Goal: Task Accomplishment & Management: Manage account settings

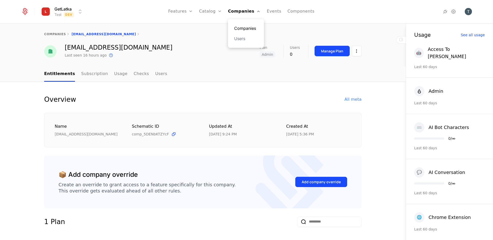
click at [248, 29] on link "Companies" at bounding box center [246, 28] width 24 height 6
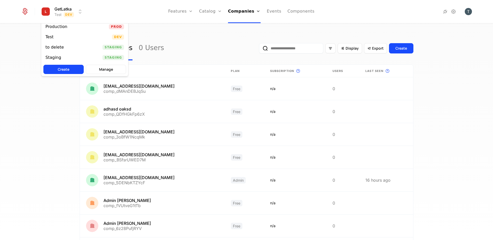
click at [62, 9] on html "GetLatka Test Dev Features Features Flags Catalog Plans Add Ons Credits Configu…" at bounding box center [246, 120] width 493 height 240
click at [74, 25] on div "Production Prod" at bounding box center [84, 27] width 87 height 10
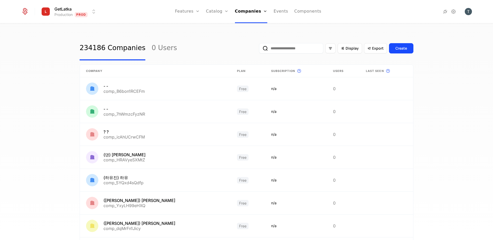
click at [296, 49] on input "email" at bounding box center [291, 48] width 64 height 10
paste input "**********"
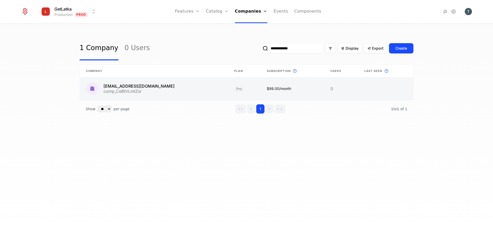
type input "**********"
click at [167, 90] on link at bounding box center [154, 88] width 148 height 23
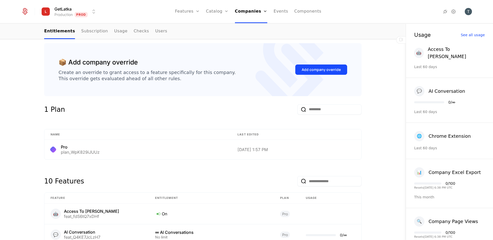
scroll to position [100, 0]
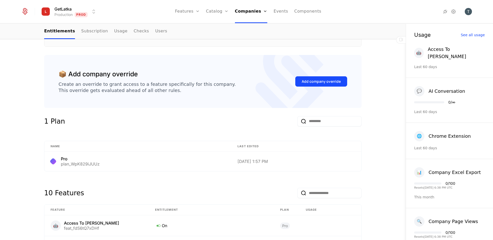
click at [213, 105] on div "📦 Add company override Create an override to grant access to a feature specific…" at bounding box center [203, 81] width 318 height 53
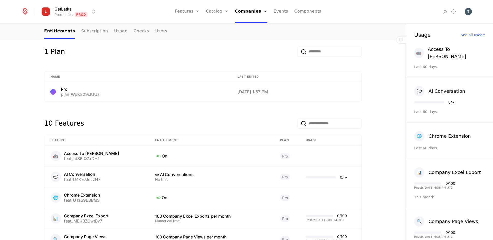
scroll to position [330, 0]
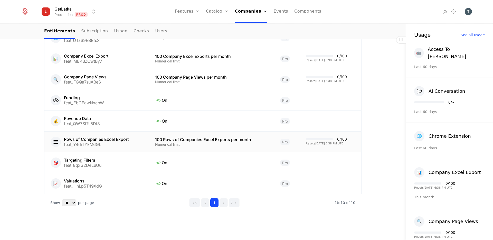
click at [133, 141] on div "Rows of Companies Excel Export feat_Y4diTYkM6GL" at bounding box center [97, 142] width 92 height 10
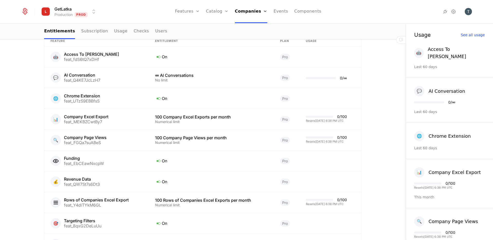
scroll to position [273, 0]
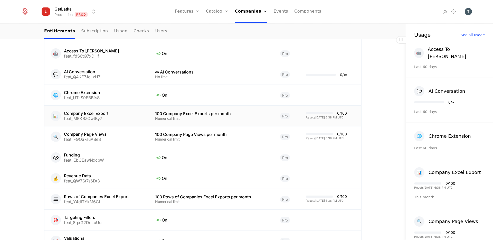
click at [342, 113] on div "0 / 100" at bounding box center [342, 114] width 10 height 4
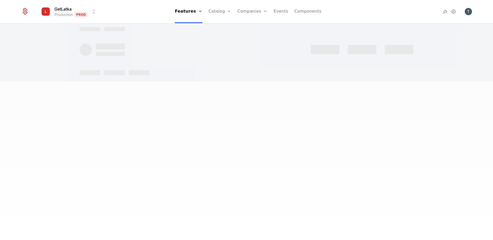
click at [342, 113] on div at bounding box center [246, 120] width 493 height 240
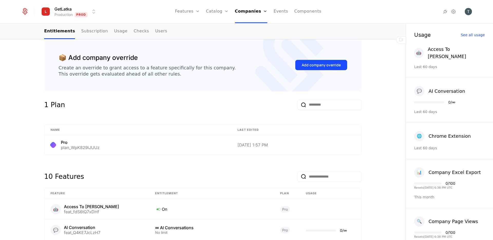
scroll to position [118, 0]
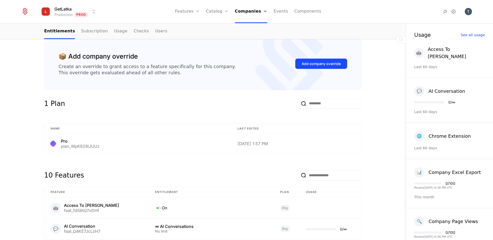
click at [81, 15] on html "GetLatka Production Prod Features Features Flags Catalog Plans Add Ons Credits …" at bounding box center [246, 120] width 493 height 240
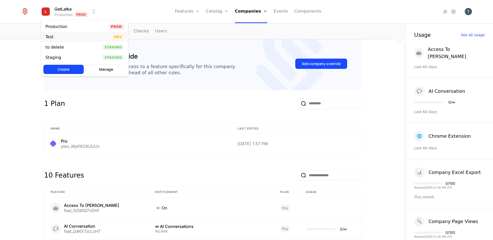
click at [79, 34] on div "Test Dev" at bounding box center [84, 37] width 87 height 10
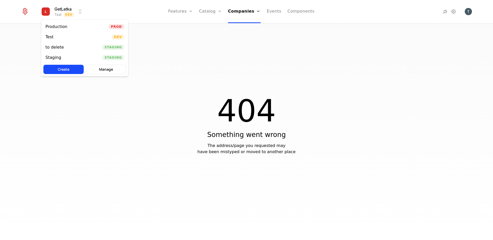
click at [53, 8] on html "GetLatka Test Dev Features Features Flags Catalog Plans Add Ons Credits Configu…" at bounding box center [246, 120] width 493 height 240
drag, startPoint x: 86, startPoint y: 48, endPoint x: 82, endPoint y: 57, distance: 9.0
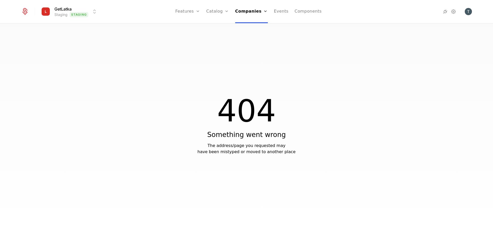
click at [68, 5] on div "GetLatka Staging Staging Features Features Flags Catalog Plans Add Ons Credits …" at bounding box center [246, 11] width 451 height 23
click at [242, 16] on link "Companies" at bounding box center [251, 11] width 33 height 23
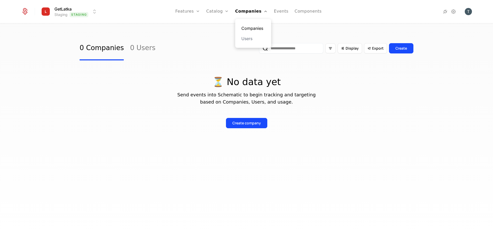
click at [252, 29] on link "Companies" at bounding box center [254, 28] width 24 height 6
click at [155, 132] on div "0 Companies 0 Users Display Export Create ⏳ No data yet Send events into Schema…" at bounding box center [247, 86] width 334 height 100
click at [68, 18] on div "GetLatka Staging Staging Features Features Flags Catalog Plans Add Ons Credits …" at bounding box center [246, 11] width 451 height 23
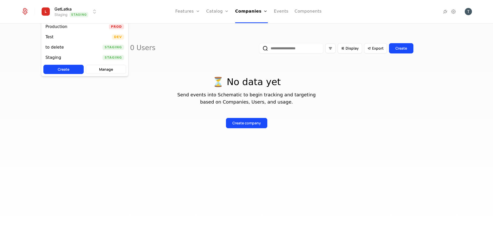
click at [68, 16] on html "GetLatka Staging Staging Features Features Flags Catalog Plans Add Ons Credits …" at bounding box center [246, 120] width 493 height 240
click at [69, 27] on div "Production" at bounding box center [58, 26] width 26 height 5
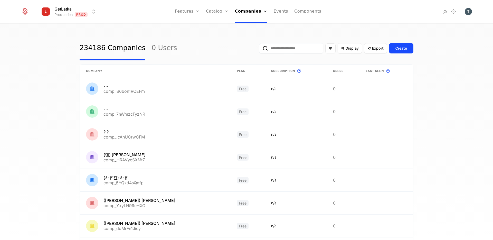
click at [288, 48] on input "email" at bounding box center [291, 48] width 64 height 10
paste input "**********"
type input "**********"
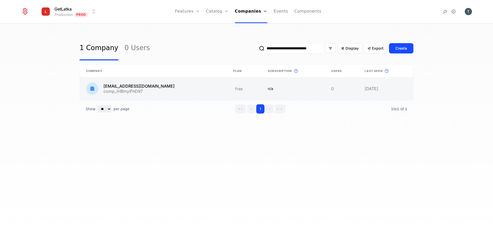
click at [173, 84] on link at bounding box center [153, 88] width 147 height 23
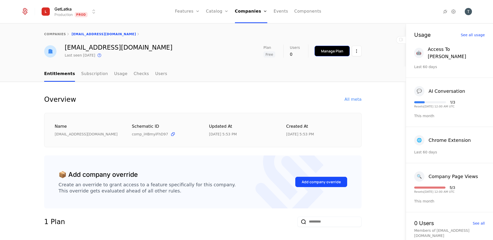
click at [343, 49] on div "Manage Plan" at bounding box center [332, 51] width 22 height 5
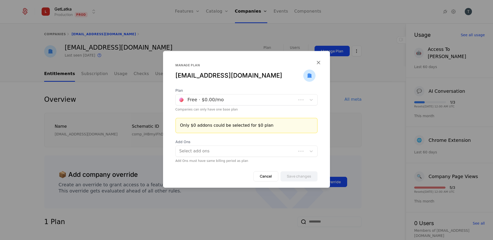
click at [254, 108] on div "Companies can only have one base plan" at bounding box center [247, 109] width 142 height 4
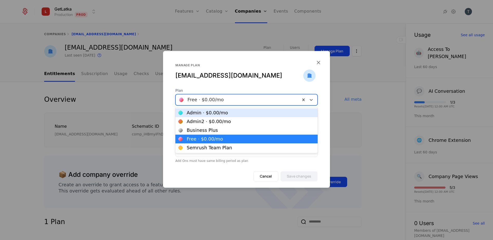
click at [254, 102] on div at bounding box center [238, 99] width 118 height 7
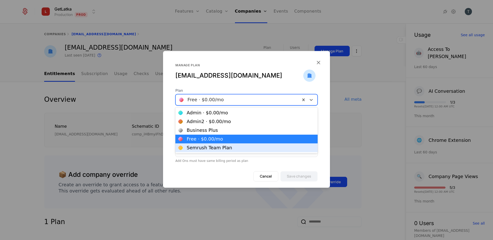
click at [231, 185] on div "Cancel Save changes" at bounding box center [246, 179] width 167 height 16
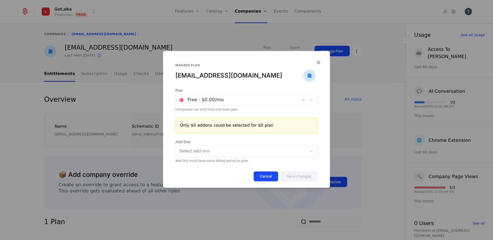
click at [273, 174] on button "Cancel" at bounding box center [266, 176] width 25 height 10
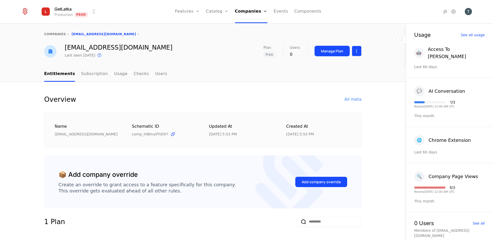
click at [359, 48] on html "GetLatka Production Prod Features Features Flags Catalog Plans Add Ons Credits …" at bounding box center [246, 120] width 493 height 240
click at [286, 88] on html "GetLatka Production Prod Features Features Flags Catalog Plans Add Ons Credits …" at bounding box center [246, 120] width 493 height 240
click at [94, 72] on link "Subscription" at bounding box center [94, 74] width 27 height 15
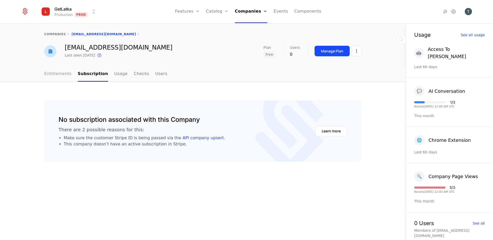
click at [56, 78] on link "Entitlements" at bounding box center [57, 74] width 27 height 15
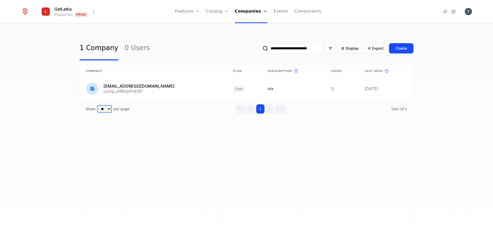
click at [101, 108] on select "** ** ** *** ***" at bounding box center [105, 109] width 14 height 7
click at [98, 106] on select "** ** ** *** ***" at bounding box center [105, 109] width 14 height 7
click at [162, 122] on div "**********" at bounding box center [247, 81] width 334 height 90
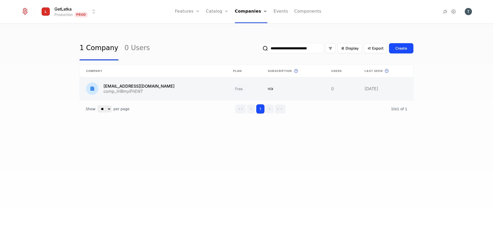
click at [171, 87] on link at bounding box center [153, 88] width 147 height 23
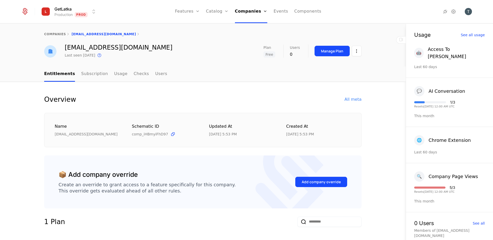
click at [116, 97] on div "Overview All meta" at bounding box center [203, 99] width 318 height 10
click at [86, 74] on link "Subscription" at bounding box center [94, 74] width 27 height 15
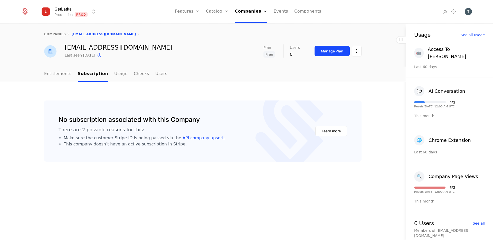
click at [119, 76] on link "Usage" at bounding box center [120, 74] width 13 height 15
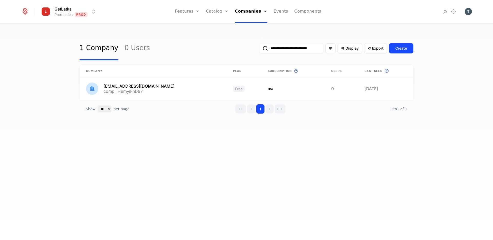
click at [300, 48] on input "**********" at bounding box center [291, 48] width 64 height 10
paste input "email"
type input "**********"
click at [259, 49] on button "submit" at bounding box center [259, 49] width 0 height 0
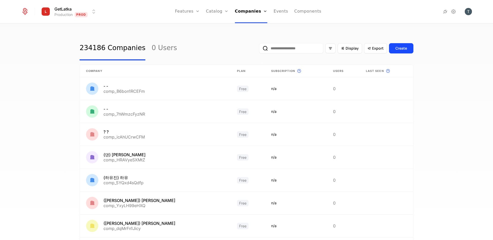
click at [314, 48] on input "email" at bounding box center [291, 48] width 64 height 10
paste input "**********"
type input "**********"
click at [259, 49] on button "submit" at bounding box center [259, 49] width 0 height 0
click at [284, 51] on input "email" at bounding box center [291, 48] width 64 height 10
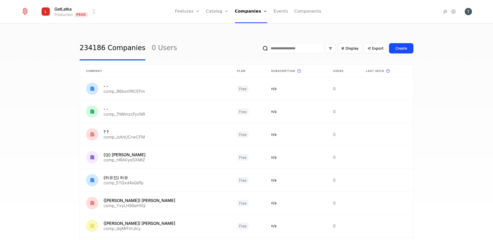
paste input "**********"
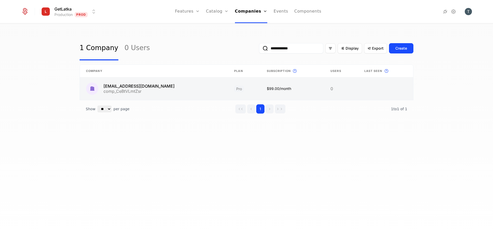
type input "**********"
click at [173, 82] on link at bounding box center [154, 88] width 148 height 23
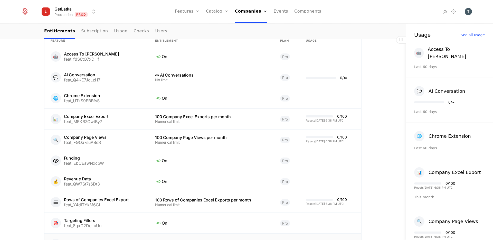
scroll to position [270, 0]
click at [343, 130] on td "0 / 100 Resets 9/18/2025, 6:38 PM UTC" at bounding box center [331, 139] width 62 height 21
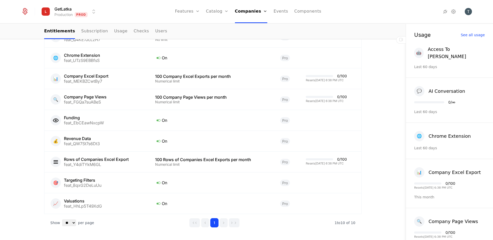
scroll to position [330, 0]
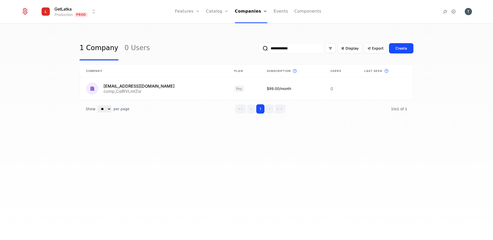
click at [302, 54] on div "**********" at bounding box center [336, 48] width 154 height 24
click at [302, 50] on input "**********" at bounding box center [291, 48] width 64 height 10
paste input "**********"
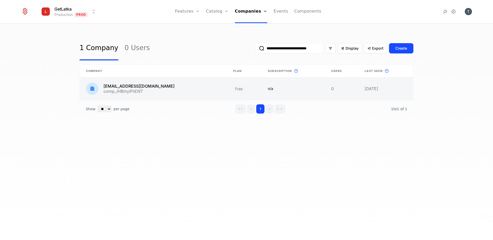
type input "**********"
click at [186, 82] on link at bounding box center [153, 88] width 147 height 23
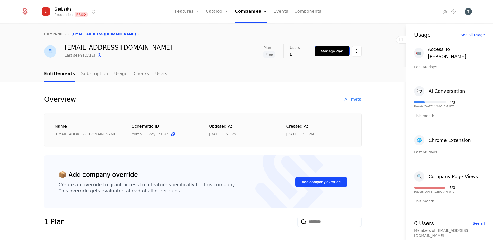
click at [335, 53] on div "Manage Plan" at bounding box center [332, 51] width 22 height 5
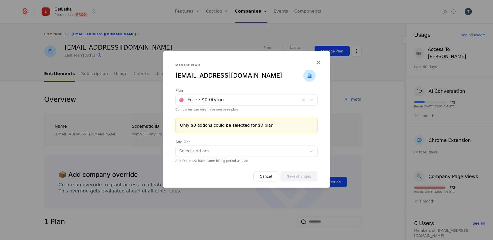
click at [239, 98] on div at bounding box center [238, 99] width 118 height 7
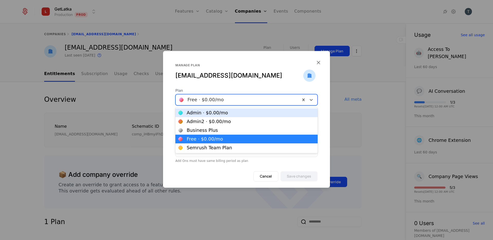
click at [239, 97] on div at bounding box center [238, 99] width 118 height 7
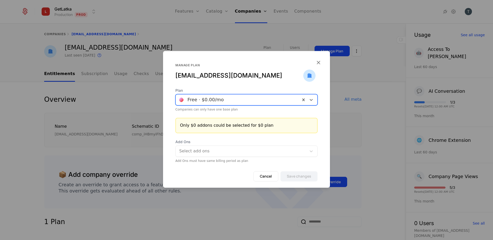
click at [238, 98] on div at bounding box center [238, 99] width 118 height 7
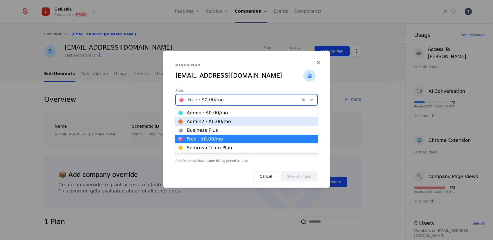
click at [189, 21] on div at bounding box center [246, 120] width 493 height 240
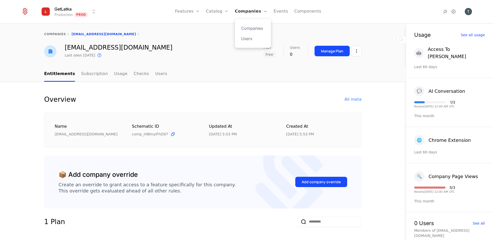
click at [243, 10] on link "Companies" at bounding box center [251, 11] width 33 height 23
click at [327, 54] on button "Manage Plan" at bounding box center [332, 51] width 35 height 11
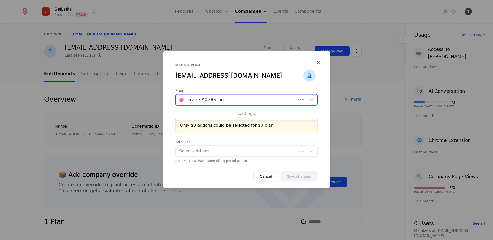
click at [244, 100] on div at bounding box center [236, 99] width 114 height 7
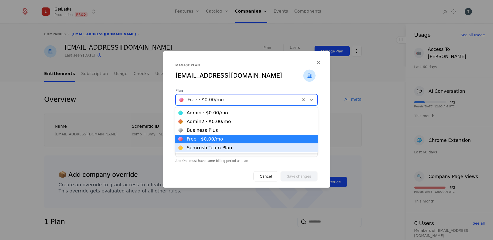
click at [210, 177] on div "Cancel Save changes" at bounding box center [246, 179] width 167 height 16
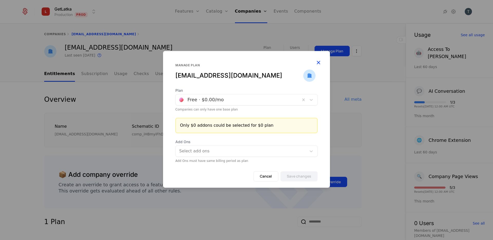
click at [319, 62] on icon "button" at bounding box center [318, 62] width 7 height 7
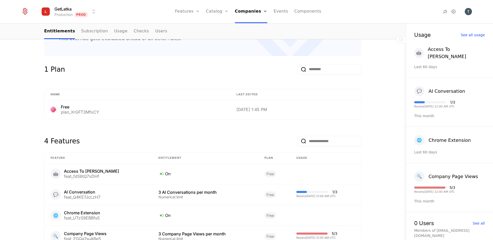
scroll to position [169, 0]
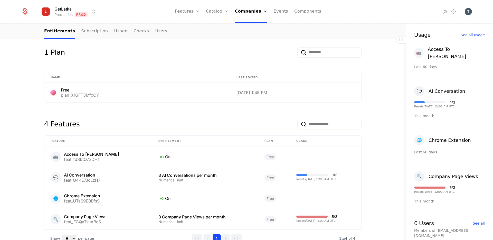
click at [87, 103] on div "Overview All meta Name hellotestinglatka@mailinator.com Schematic ID comp_iHBmy…" at bounding box center [203, 94] width 318 height 339
click at [140, 93] on div "Free plan_XrGFT3MfxCY" at bounding box center [138, 92] width 174 height 9
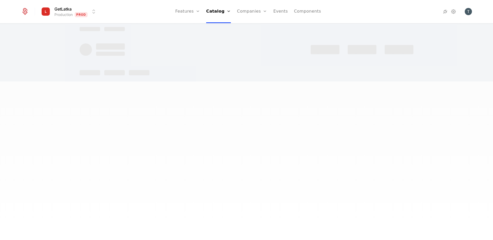
click at [41, 102] on div at bounding box center [246, 120] width 493 height 240
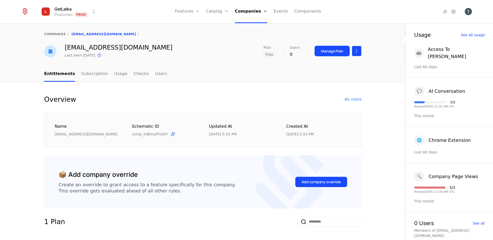
click at [356, 52] on html "GetLatka Production Prod Features Features Flags Catalog Plans Add Ons Credits …" at bounding box center [246, 120] width 493 height 240
click at [129, 124] on html "GetLatka Production Prod Features Features Flags Catalog Plans Add Ons Credits …" at bounding box center [246, 120] width 493 height 240
click at [185, 130] on div "Schematic ID comp_iHBmyiFhD97" at bounding box center [164, 130] width 65 height 14
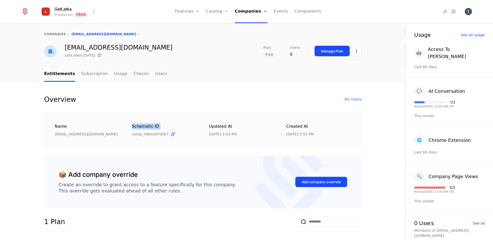
click at [177, 118] on div "Name hellotestinglatka@mailinator.com Schematic ID comp_iHBmyiFhD97 Updated at …" at bounding box center [203, 130] width 318 height 35
click at [175, 142] on div "Name hellotestinglatka@mailinator.com Schematic ID comp_iHBmyiFhD97 Updated at …" at bounding box center [203, 130] width 318 height 35
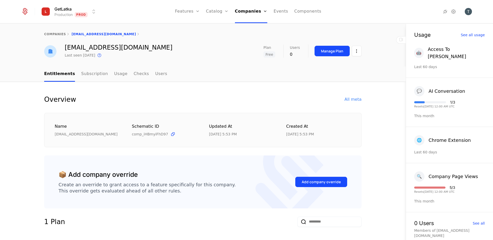
click at [133, 140] on div "Name hellotestinglatka@mailinator.com Schematic ID comp_iHBmyiFhD97 Updated at …" at bounding box center [203, 130] width 318 height 35
click at [137, 136] on span "comp_iHBmyiFhD97" at bounding box center [150, 134] width 36 height 5
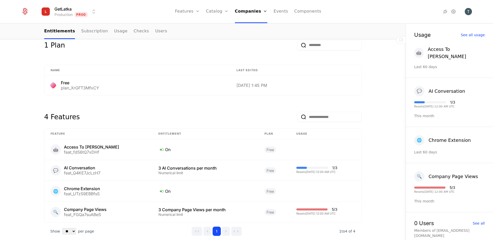
scroll to position [205, 0]
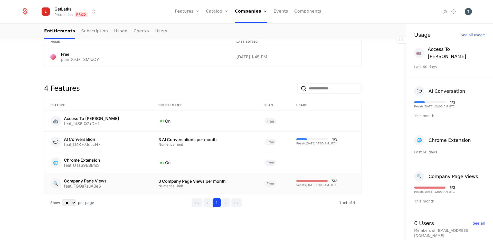
click at [265, 191] on td "Free" at bounding box center [275, 183] width 32 height 21
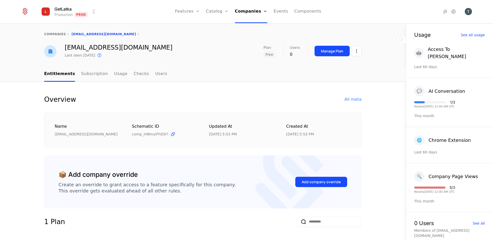
scroll to position [205, 0]
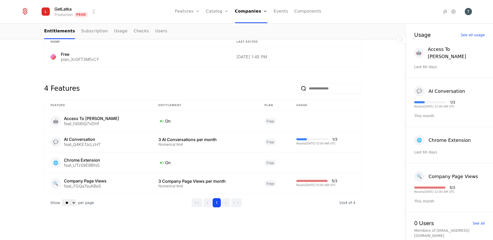
click at [118, 82] on div "4 Features" at bounding box center [203, 87] width 318 height 25
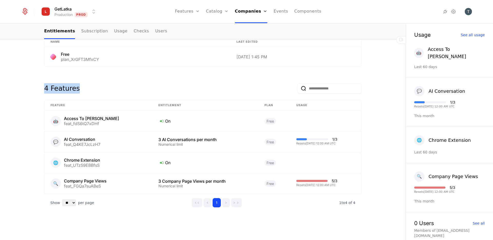
click at [118, 82] on div "4 Features" at bounding box center [203, 87] width 318 height 25
click at [69, 201] on select "** ** ** *** ***" at bounding box center [69, 202] width 14 height 7
select select "**"
click at [62, 199] on select "** ** ** *** ***" at bounding box center [69, 202] width 14 height 7
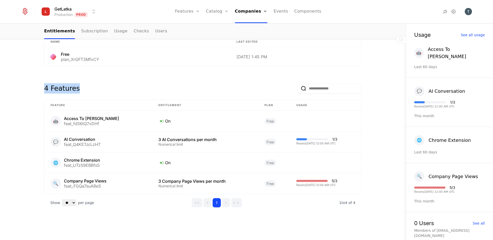
click at [151, 198] on div "Show ** ** ** *** *** per page per page 1 1 to 4 of 4 of 4" at bounding box center [203, 202] width 318 height 17
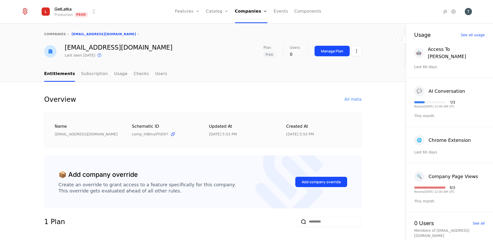
click at [297, 116] on div "Name hellotestinglatka@mailinator.com Schematic ID comp_iHBmyiFhD97 Updated at …" at bounding box center [203, 130] width 318 height 35
click at [335, 164] on div "📦 Add company override Create an override to grant access to a feature specific…" at bounding box center [203, 181] width 318 height 53
drag, startPoint x: 347, startPoint y: 139, endPoint x: 53, endPoint y: 126, distance: 294.0
click at [53, 126] on div "Name hellotestinglatka@mailinator.com Schematic ID comp_iHBmyiFhD97 Updated at …" at bounding box center [203, 130] width 318 height 35
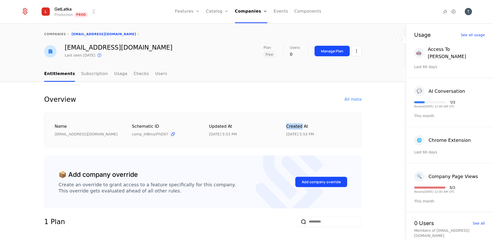
click at [74, 128] on div "Name" at bounding box center [87, 126] width 65 height 6
click at [127, 131] on div "Name hellotestinglatka@mailinator.com Schematic ID comp_iHBmyiFhD97 Updated at …" at bounding box center [203, 130] width 297 height 14
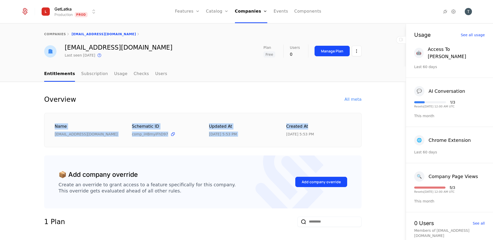
drag, startPoint x: 347, startPoint y: 123, endPoint x: 49, endPoint y: 123, distance: 297.6
click at [49, 123] on div "Name hellotestinglatka@mailinator.com Schematic ID comp_iHBmyiFhD97 Updated at …" at bounding box center [203, 130] width 318 height 35
click at [286, 121] on div "Name hellotestinglatka@mailinator.com Schematic ID comp_iHBmyiFhD97 Updated at …" at bounding box center [203, 130] width 318 height 35
drag, startPoint x: 325, startPoint y: 138, endPoint x: 12, endPoint y: 120, distance: 312.7
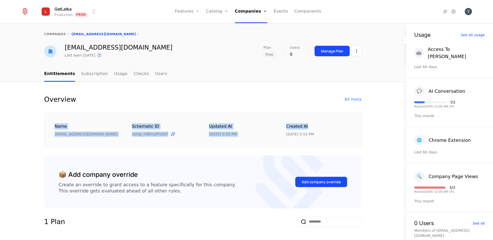
click at [121, 146] on div "Name hellotestinglatka@mailinator.com Schematic ID comp_iHBmyiFhD97 Updated at …" at bounding box center [203, 130] width 318 height 35
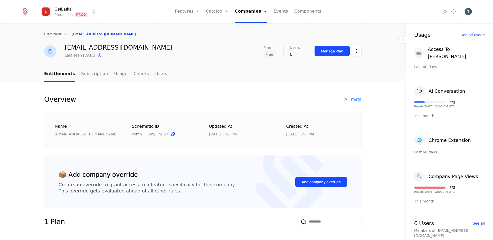
click at [245, 167] on div "📦 Add company override Create an override to grant access to a feature specific…" at bounding box center [203, 181] width 318 height 53
click at [304, 190] on div "Add company override" at bounding box center [322, 182] width 52 height 24
click at [304, 185] on button "Add company override" at bounding box center [322, 182] width 52 height 10
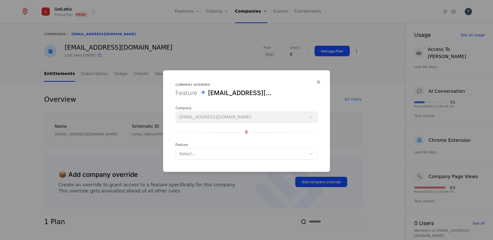
click at [229, 145] on span "Feature" at bounding box center [247, 144] width 142 height 5
click at [203, 161] on form "Company override Feature hellotestinglatka@mailinator.com Company hellotestingl…" at bounding box center [246, 121] width 167 height 102
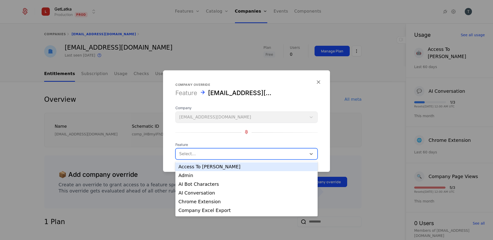
click at [208, 158] on div "Select..." at bounding box center [241, 153] width 131 height 9
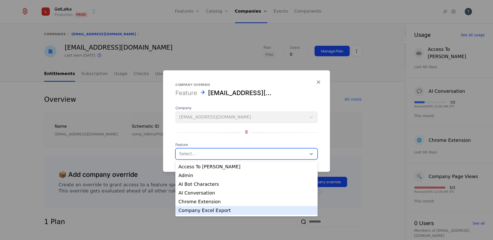
click at [225, 211] on div "Company Excel Export" at bounding box center [247, 210] width 136 height 5
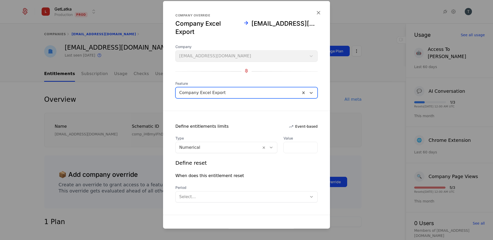
click at [244, 154] on div "Type Numerical Value * Define reset When does this entitlement reset Period Sel…" at bounding box center [246, 169] width 167 height 67
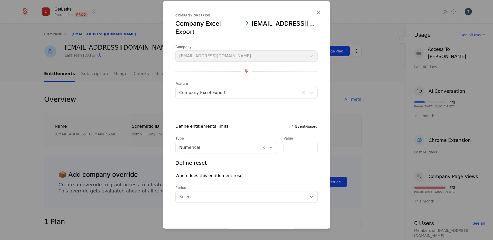
click at [256, 143] on div "Numerical" at bounding box center [219, 147] width 86 height 9
click at [301, 149] on input "*" at bounding box center [301, 147] width 34 height 11
click at [210, 200] on div at bounding box center [241, 196] width 124 height 7
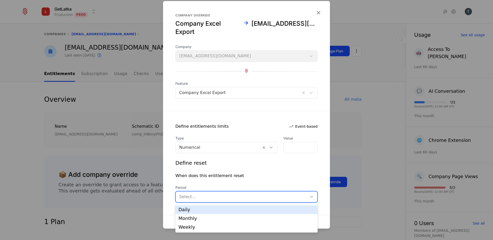
click at [224, 179] on div "Define reset When does this entitlement reset Period Daily, 1 of 3. 3 results a…" at bounding box center [247, 180] width 142 height 43
click at [212, 192] on div "Select..." at bounding box center [242, 196] width 132 height 9
click at [188, 210] on div "Daily" at bounding box center [247, 209] width 136 height 5
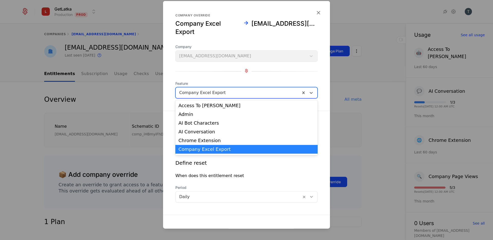
click at [237, 95] on div at bounding box center [238, 92] width 118 height 7
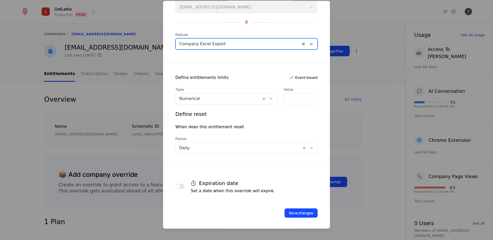
scroll to position [45, 0]
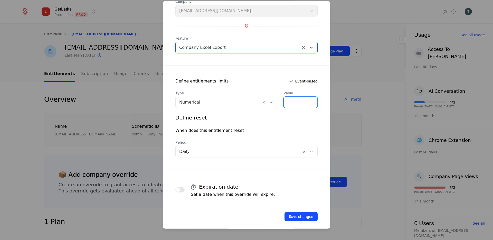
click at [298, 103] on input "****" at bounding box center [301, 102] width 34 height 11
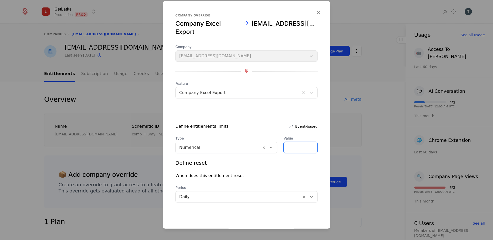
scroll to position [50, 0]
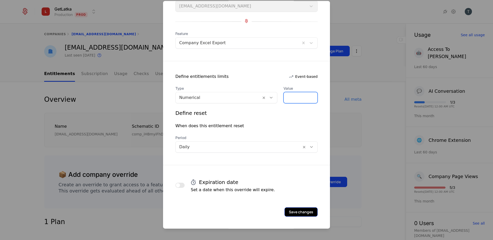
type input "***"
click at [306, 214] on button "Save changes" at bounding box center [301, 211] width 33 height 9
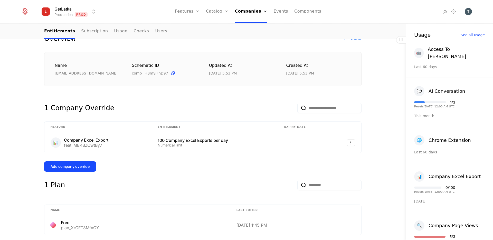
scroll to position [0, 0]
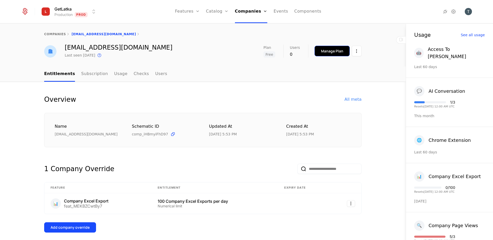
click at [322, 49] on div "Manage Plan" at bounding box center [332, 51] width 22 height 5
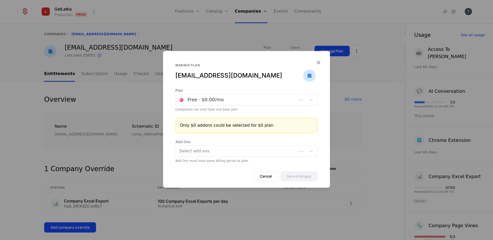
click at [236, 101] on div at bounding box center [236, 99] width 114 height 7
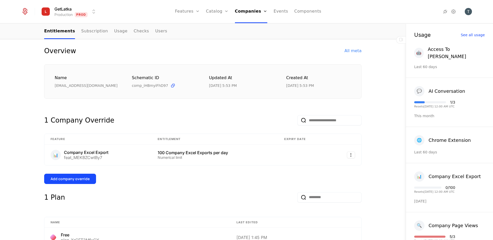
scroll to position [62, 0]
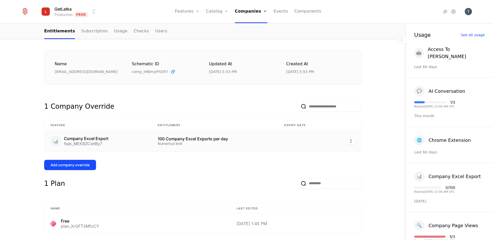
click at [215, 151] on td "100 Company Excel Exports per day Numerical limit" at bounding box center [215, 141] width 126 height 21
click at [169, 187] on div "1 Plan" at bounding box center [203, 186] width 318 height 16
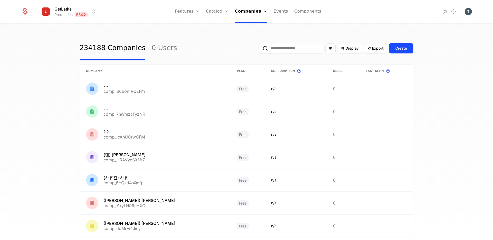
click at [292, 48] on input "email" at bounding box center [291, 48] width 64 height 10
paste input "**********"
type input "**********"
click at [259, 49] on button "submit" at bounding box center [259, 49] width 0 height 0
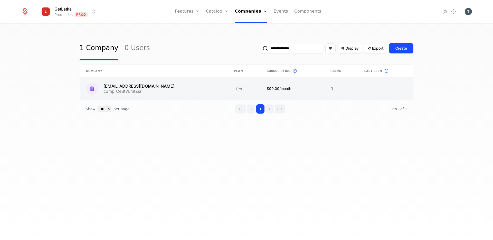
click at [157, 85] on link at bounding box center [154, 88] width 148 height 23
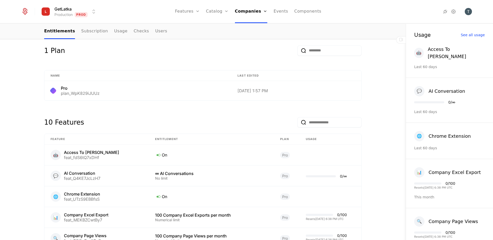
scroll to position [171, 0]
click at [82, 125] on div "10 Features" at bounding box center [203, 121] width 318 height 25
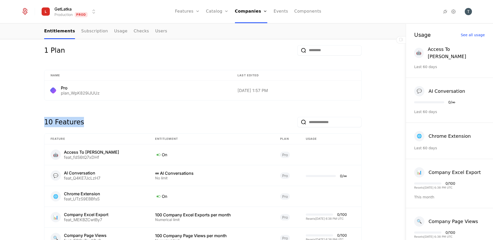
click at [79, 125] on div "10 Features" at bounding box center [203, 121] width 318 height 25
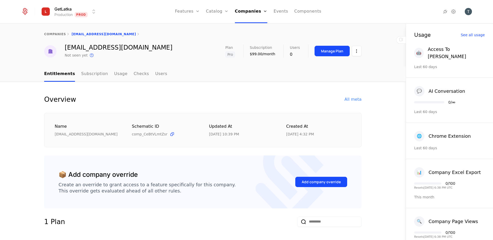
click at [183, 79] on nav "Entitlements Subscription Usage Checks Users" at bounding box center [203, 74] width 318 height 15
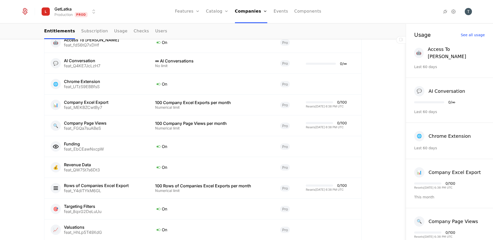
scroll to position [330, 0]
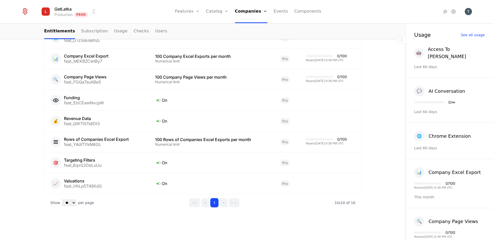
click at [116, 204] on div "Show ** ** ** *** *** per page per page 1 1 to 10 of 10 of 10" at bounding box center [203, 202] width 318 height 17
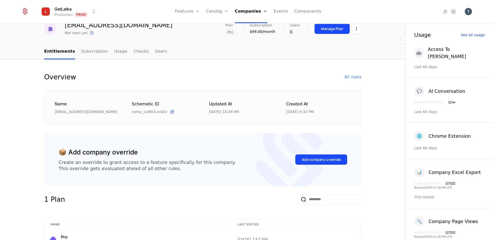
scroll to position [0, 0]
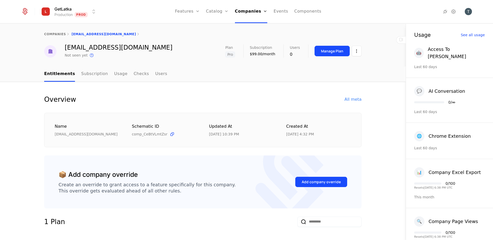
click at [210, 79] on nav "Entitlements Subscription Usage Checks Users" at bounding box center [203, 74] width 318 height 15
click at [197, 66] on div "companies este@morph.cz este@morph.cz Not seen yet This is the date a track or …" at bounding box center [203, 45] width 406 height 43
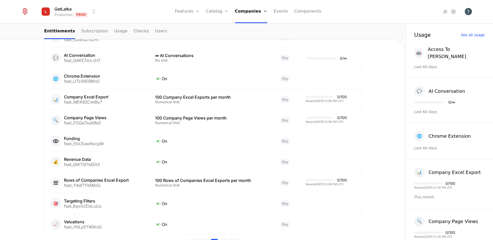
scroll to position [330, 0]
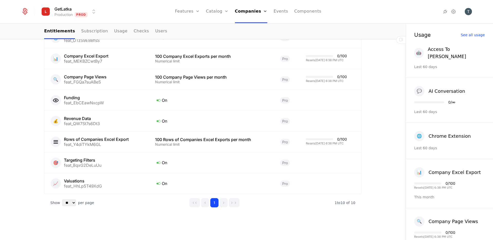
click at [240, 208] on div "Show ** ** ** *** *** per page per page 1 1 to 10 of 10 of 10" at bounding box center [203, 202] width 318 height 17
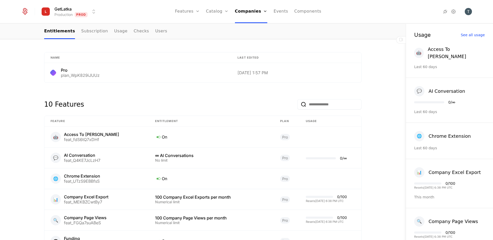
scroll to position [0, 0]
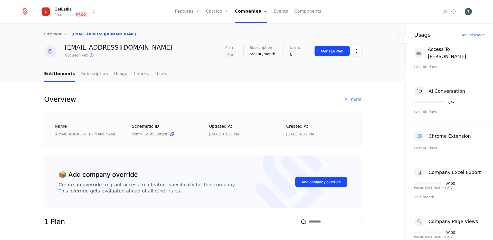
click at [227, 144] on div "Name este@morph.cz Schematic ID comp_CeBtVLmtZsr Updated at 8/18/25, 10:39 PM C…" at bounding box center [203, 130] width 318 height 35
click at [151, 106] on div "Overview All meta Name este@morph.cz Schematic ID comp_CeBtVLmtZsr Updated at 8…" at bounding box center [203, 120] width 318 height 53
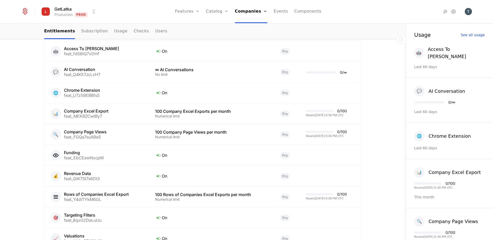
scroll to position [273, 0]
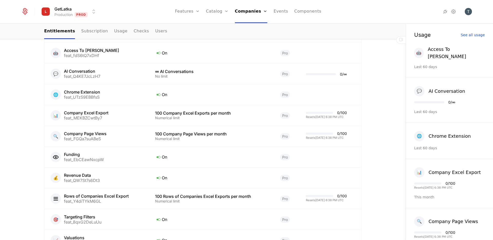
click at [382, 104] on div "Overview All meta Name este@morph.cz Schematic ID comp_CeBtVLmtZsr Updated at 8…" at bounding box center [203, 53] width 406 height 488
click at [9, 142] on div "Overview All meta Name este@morph.cz Schematic ID comp_CeBtVLmtZsr Updated at 8…" at bounding box center [203, 53] width 406 height 488
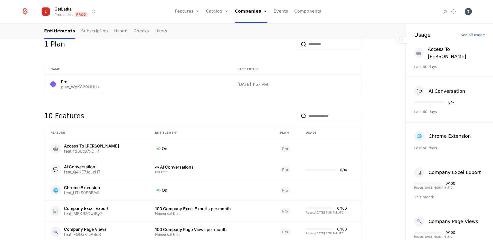
scroll to position [0, 0]
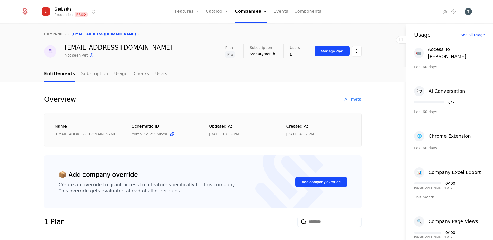
click at [245, 75] on nav "Entitlements Subscription Usage Checks Users" at bounding box center [203, 74] width 318 height 15
click at [250, 76] on nav "Entitlements Subscription Usage Checks Users" at bounding box center [203, 74] width 318 height 15
click at [95, 143] on div "Name este@morph.cz Schematic ID comp_CeBtVLmtZsr Updated at 8/18/25, 10:39 PM C…" at bounding box center [203, 130] width 318 height 35
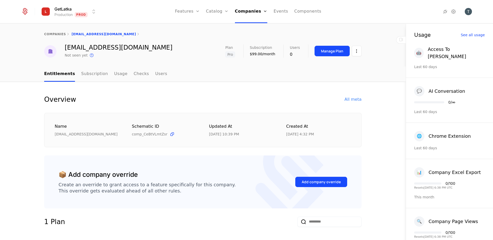
click at [95, 143] on div "Name este@morph.cz Schematic ID comp_CeBtVLmtZsr Updated at 8/18/25, 10:39 PM C…" at bounding box center [203, 130] width 318 height 35
click at [124, 191] on div "Create an override to grant access to a feature specifically for this company. …" at bounding box center [147, 188] width 177 height 12
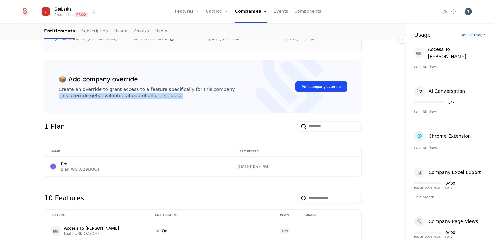
click at [124, 191] on div "10 Features" at bounding box center [203, 197] width 318 height 25
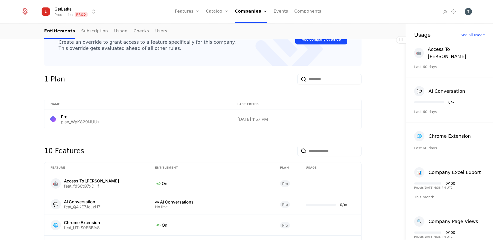
click at [74, 152] on div "10 Features" at bounding box center [64, 151] width 40 height 10
click at [98, 152] on div "10 Features" at bounding box center [203, 149] width 318 height 25
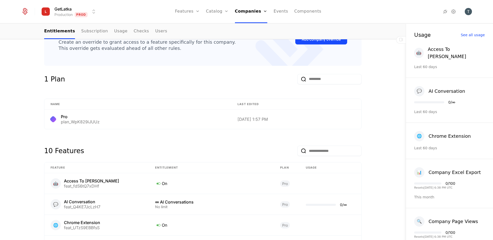
click at [66, 152] on div "10 Features" at bounding box center [64, 151] width 40 height 10
click at [107, 152] on div "10 Features" at bounding box center [203, 149] width 318 height 25
click at [75, 155] on div "10 Features" at bounding box center [64, 151] width 40 height 10
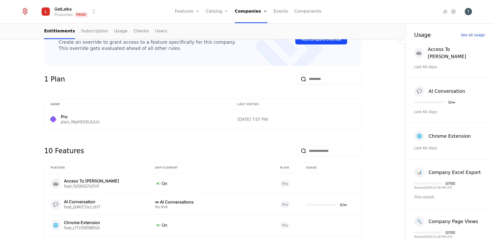
click at [75, 155] on div "10 Features" at bounding box center [64, 151] width 40 height 10
click at [58, 154] on div "10 Features" at bounding box center [64, 151] width 40 height 10
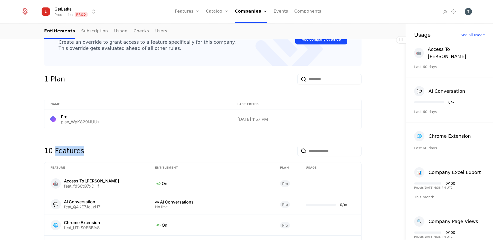
click at [58, 154] on div "10 Features" at bounding box center [64, 151] width 40 height 10
click at [109, 150] on div "10 Features" at bounding box center [203, 149] width 318 height 25
click at [38, 151] on div "Overview All meta Name este@morph.cz Schematic ID comp_CeBtVLmtZsr Updated at 8…" at bounding box center [203, 184] width 334 height 464
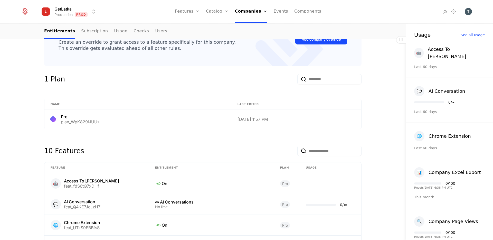
click at [38, 151] on div "Overview All meta Name este@morph.cz Schematic ID comp_CeBtVLmtZsr Updated at 8…" at bounding box center [203, 184] width 334 height 464
click at [66, 151] on div "10 Features" at bounding box center [64, 151] width 40 height 10
click at [72, 148] on div "10 Features" at bounding box center [64, 151] width 40 height 10
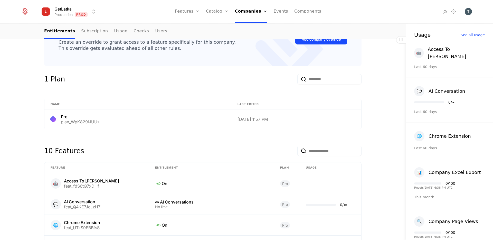
click at [62, 78] on div "1 Plan" at bounding box center [203, 82] width 318 height 16
click at [95, 79] on div "1 Plan" at bounding box center [203, 82] width 318 height 16
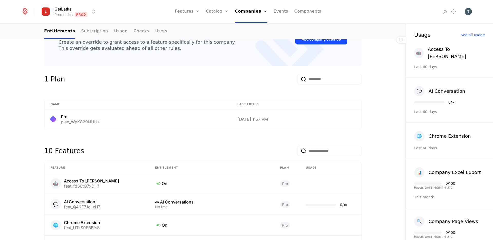
click at [95, 79] on div "1 Plan" at bounding box center [203, 82] width 318 height 16
click at [84, 77] on div "1 Plan" at bounding box center [203, 82] width 318 height 16
click at [82, 151] on div "10 Features" at bounding box center [203, 149] width 318 height 25
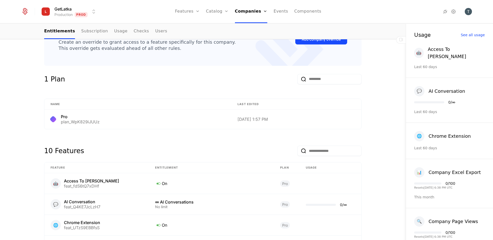
click at [82, 151] on div "10 Features" at bounding box center [203, 149] width 318 height 25
click at [82, 152] on div "10 Features" at bounding box center [203, 149] width 318 height 25
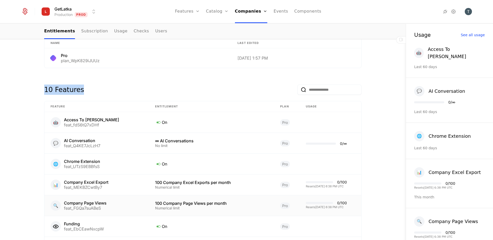
scroll to position [330, 0]
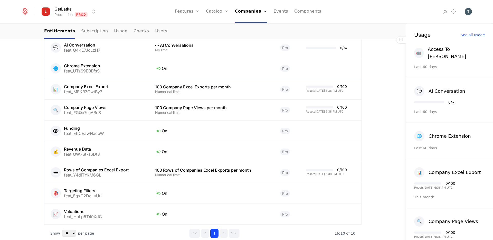
scroll to position [300, 0]
click at [135, 115] on td "🔍 Company Page Views feat_FGQa7suABeS" at bounding box center [96, 109] width 105 height 21
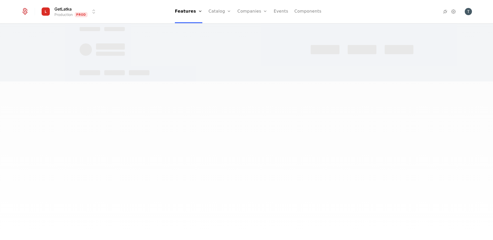
click at [135, 115] on div at bounding box center [246, 120] width 493 height 240
click at [198, 87] on div at bounding box center [246, 120] width 493 height 240
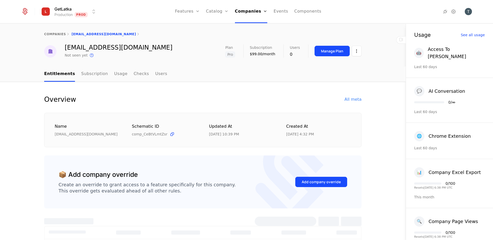
select select "**"
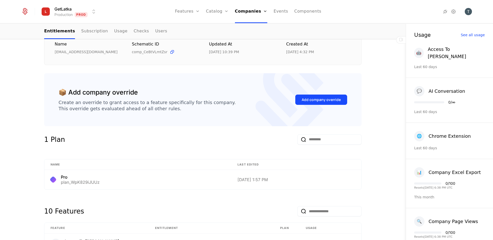
scroll to position [92, 0]
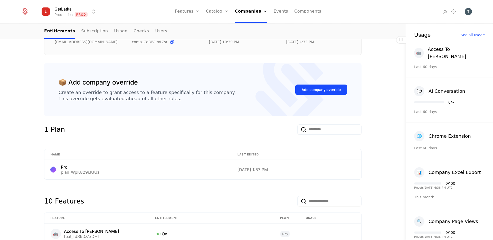
click at [116, 89] on div "Create an override to grant access to a feature specifically for this company. …" at bounding box center [147, 95] width 177 height 12
click at [122, 102] on div "Create an override to grant access to a feature specifically for this company. …" at bounding box center [147, 95] width 177 height 12
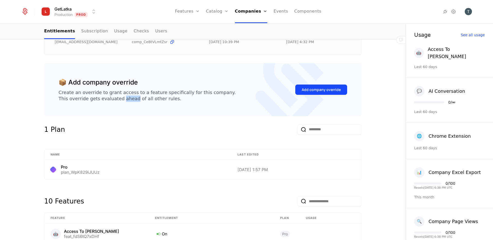
click at [122, 102] on div "Create an override to grant access to a feature specifically for this company. …" at bounding box center [147, 95] width 177 height 12
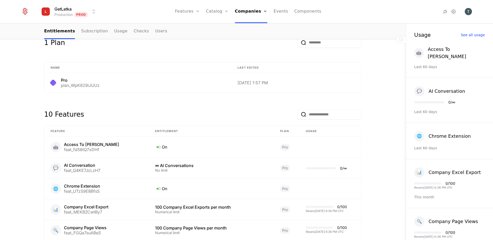
scroll to position [177, 0]
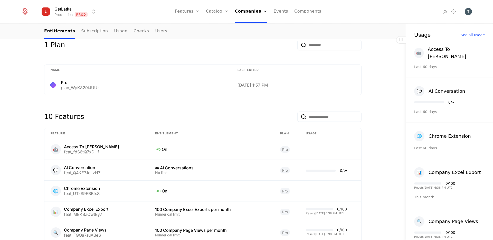
click at [197, 113] on div "10 Features" at bounding box center [203, 115] width 318 height 25
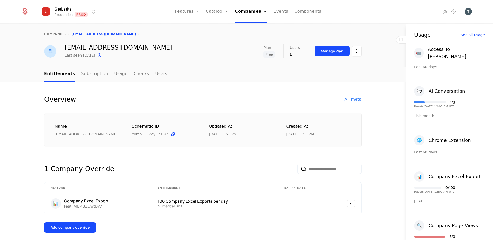
select select "**"
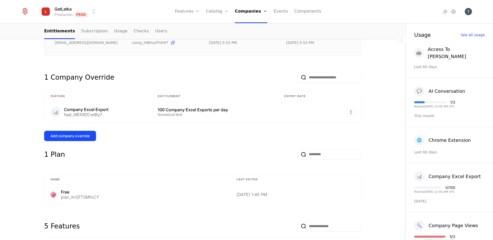
scroll to position [92, 0]
click at [67, 131] on button "Add company override" at bounding box center [70, 135] width 52 height 10
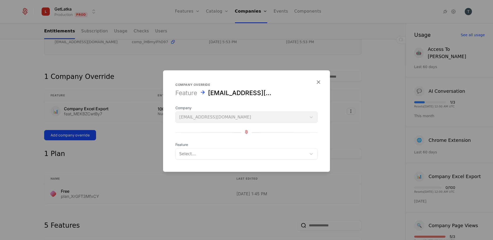
click at [239, 164] on form "Company override Feature [EMAIL_ADDRESS][DOMAIN_NAME] Company [EMAIL_ADDRESS][D…" at bounding box center [246, 121] width 167 height 102
click at [239, 150] on div at bounding box center [241, 153] width 124 height 7
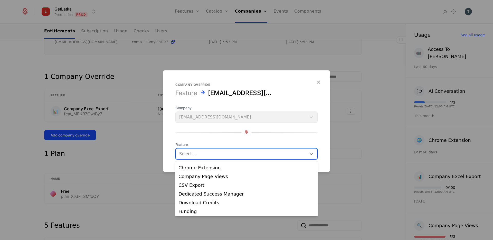
scroll to position [34, 0]
click at [207, 187] on div "CSV Export" at bounding box center [247, 185] width 136 height 5
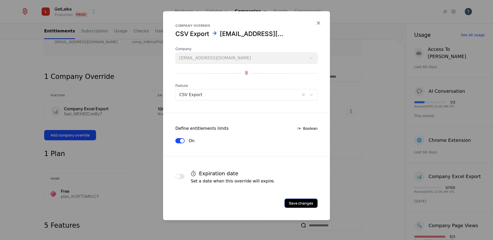
click at [309, 207] on button "Save changes" at bounding box center [301, 203] width 33 height 9
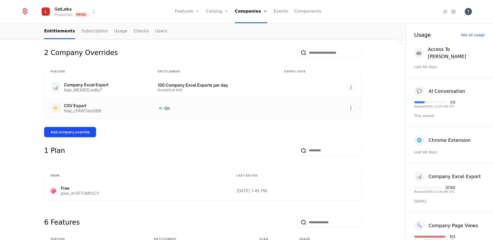
scroll to position [117, 0]
click at [354, 85] on html "GetLatka Production Prod Features Features Flags Catalog Plans Add Ons Credits …" at bounding box center [246, 120] width 493 height 240
click at [320, 99] on div "Delete" at bounding box center [317, 99] width 15 height 7
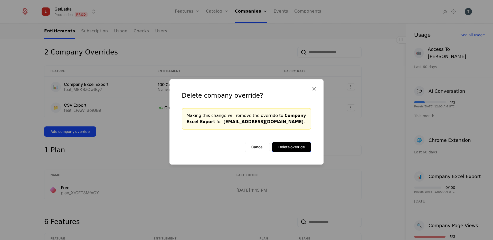
click at [305, 148] on button "Delete override" at bounding box center [291, 147] width 39 height 10
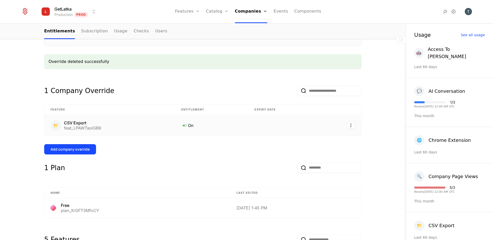
scroll to position [95, 0]
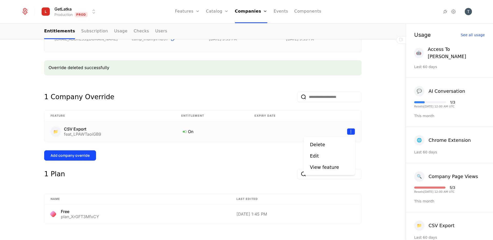
click at [350, 131] on html "GetLatka Production Prod Features Features Flags Catalog Plans Add Ons Credits …" at bounding box center [246, 120] width 493 height 240
click at [325, 145] on div "Delete" at bounding box center [319, 144] width 19 height 7
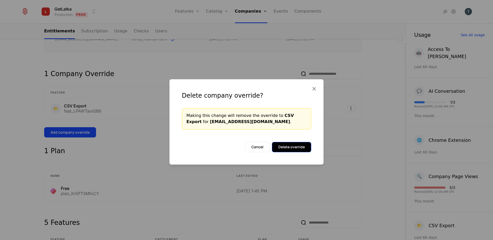
click at [277, 147] on button "Delete override" at bounding box center [291, 147] width 39 height 10
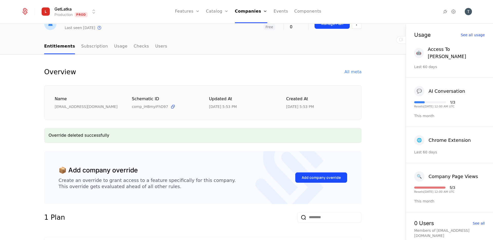
scroll to position [32, 0]
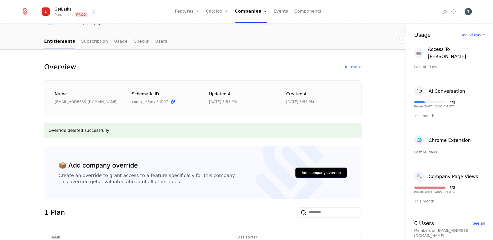
click at [320, 172] on div "Add company override" at bounding box center [321, 172] width 39 height 5
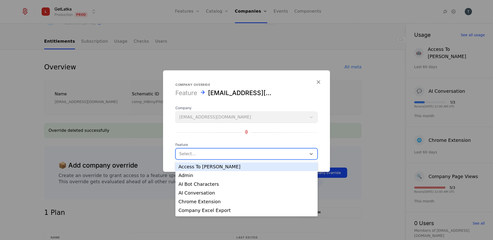
click at [193, 154] on div at bounding box center [241, 153] width 124 height 7
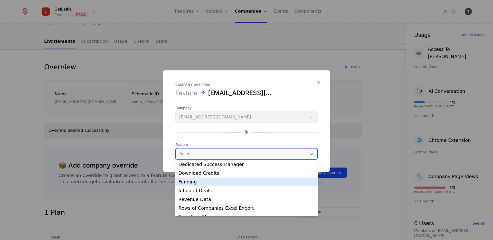
scroll to position [73, 0]
click at [204, 185] on div "Funding" at bounding box center [247, 181] width 142 height 9
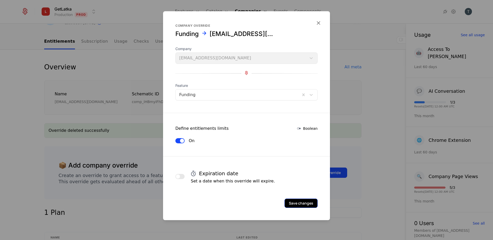
click at [301, 202] on button "Save changes" at bounding box center [301, 203] width 33 height 9
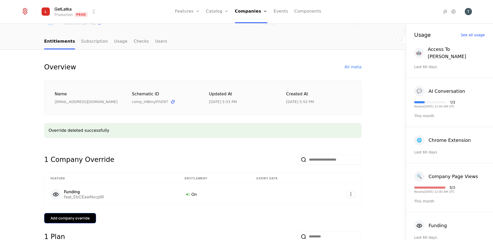
click at [66, 213] on button "Add company override" at bounding box center [70, 218] width 52 height 10
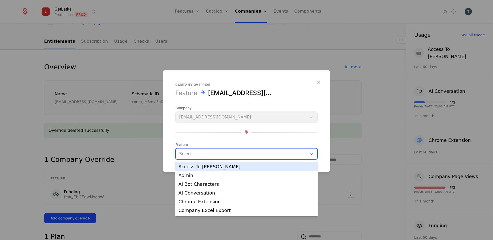
click at [203, 152] on div at bounding box center [241, 153] width 124 height 7
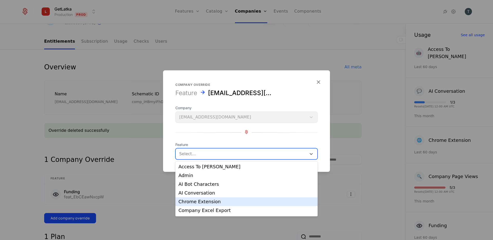
scroll to position [78, 0]
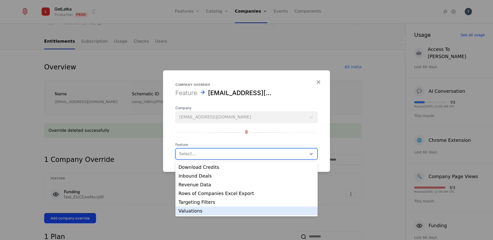
click at [231, 211] on div "Valuations" at bounding box center [247, 211] width 136 height 5
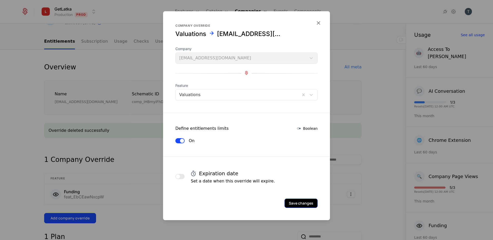
click at [295, 199] on button "Save changes" at bounding box center [301, 203] width 33 height 9
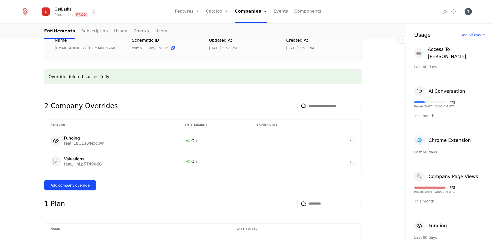
scroll to position [107, 0]
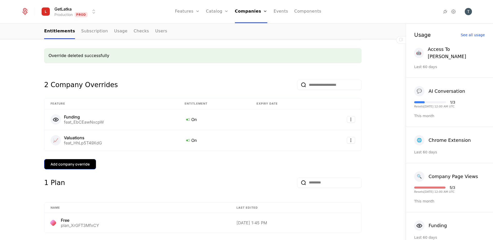
click at [80, 168] on button "Add company override" at bounding box center [70, 164] width 52 height 10
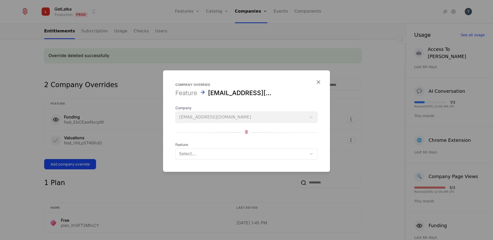
click at [210, 153] on div at bounding box center [241, 153] width 124 height 7
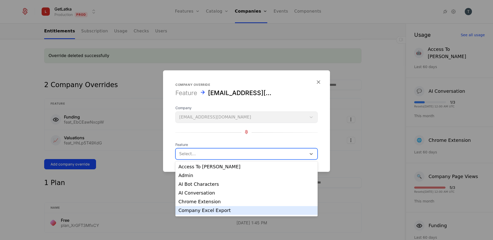
scroll to position [69, 0]
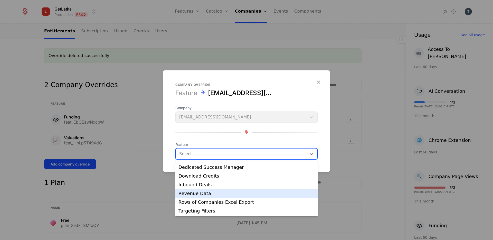
click at [206, 193] on div "Revenue Data" at bounding box center [247, 193] width 136 height 5
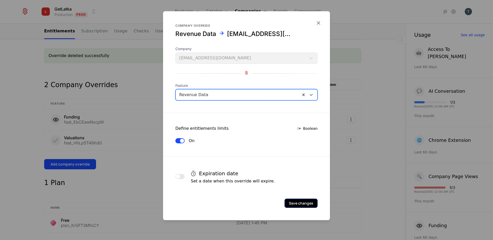
click at [301, 199] on button "Save changes" at bounding box center [301, 203] width 33 height 9
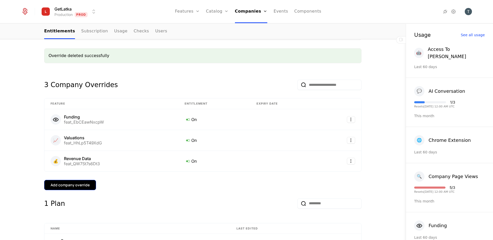
click at [61, 180] on button "Add company override" at bounding box center [70, 185] width 52 height 10
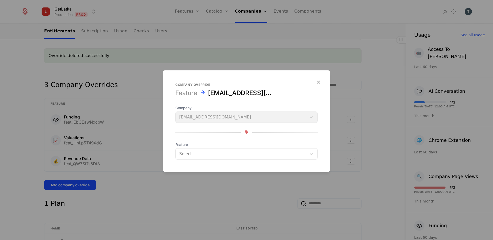
click at [214, 156] on div at bounding box center [241, 153] width 124 height 7
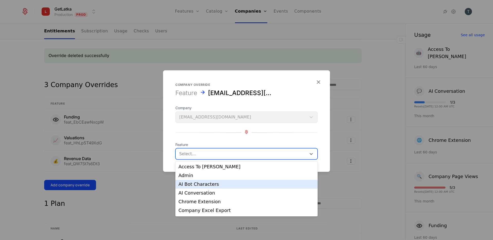
scroll to position [61, 0]
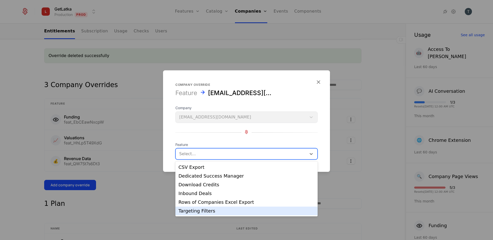
click at [213, 210] on div "Targeting Filters" at bounding box center [247, 211] width 136 height 5
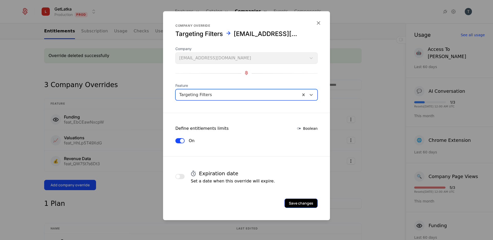
click at [296, 205] on button "Save changes" at bounding box center [301, 203] width 33 height 9
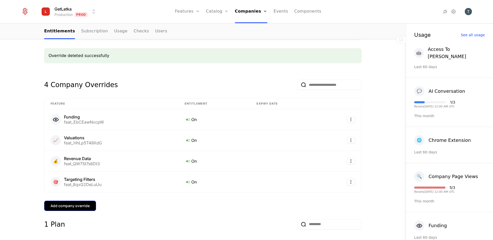
click at [73, 206] on div "Add company override" at bounding box center [70, 205] width 39 height 5
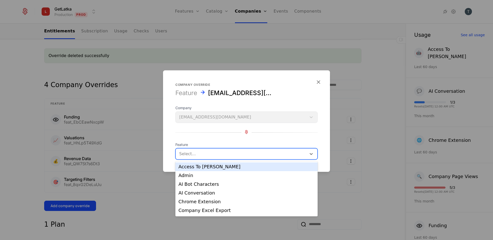
click at [193, 152] on div at bounding box center [241, 153] width 124 height 7
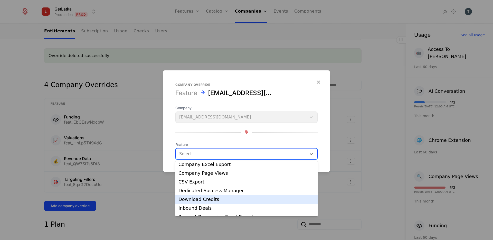
scroll to position [47, 0]
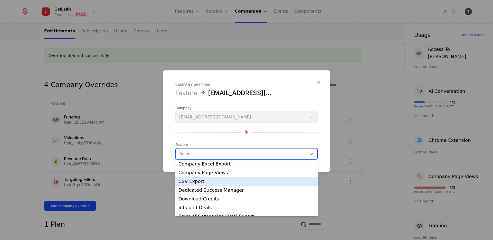
click at [248, 182] on div "CSV Export" at bounding box center [247, 181] width 136 height 5
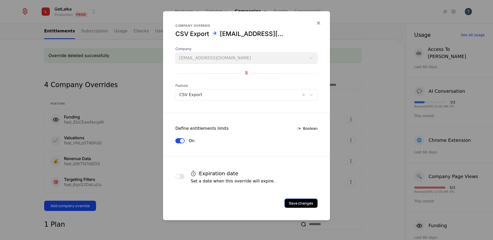
click at [299, 207] on button "Save changes" at bounding box center [301, 203] width 33 height 9
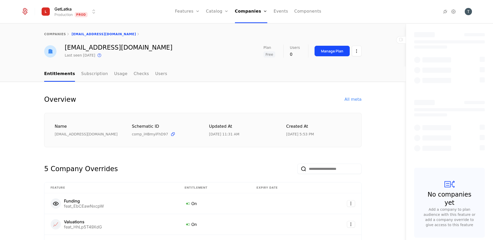
select select "**"
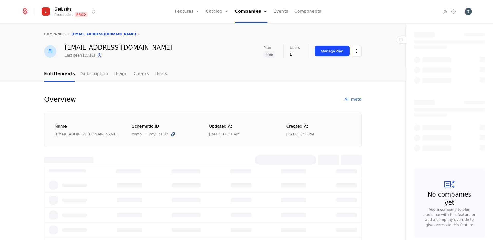
select select "**"
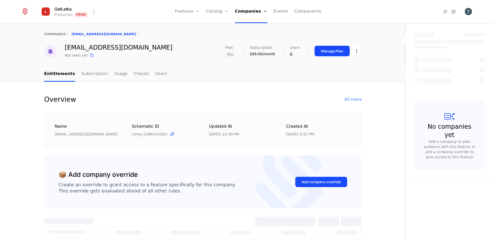
select select "**"
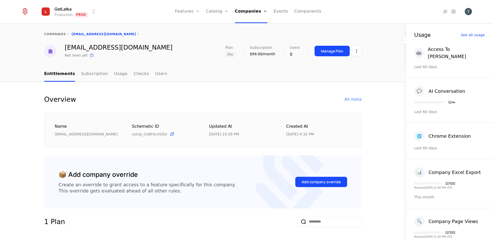
click at [71, 49] on div "[EMAIL_ADDRESS][DOMAIN_NAME]" at bounding box center [119, 47] width 108 height 6
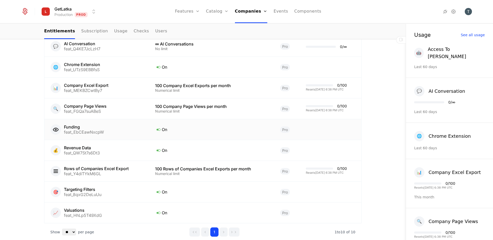
scroll to position [300, 0]
click at [168, 91] on div "Numerical limit" at bounding box center [211, 91] width 113 height 4
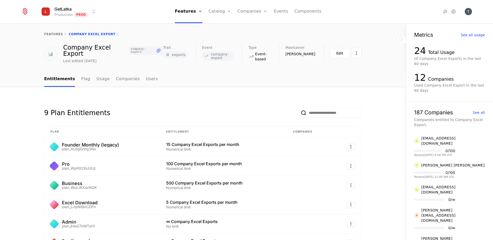
click at [154, 110] on div "9 Plan Entitlements" at bounding box center [203, 108] width 318 height 19
click at [191, 26] on link "Features" at bounding box center [193, 28] width 24 height 6
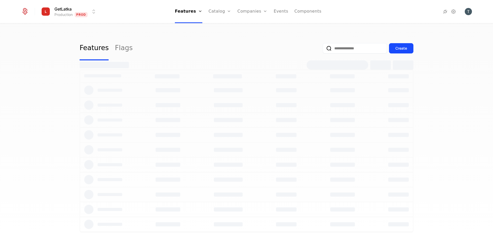
select select "**"
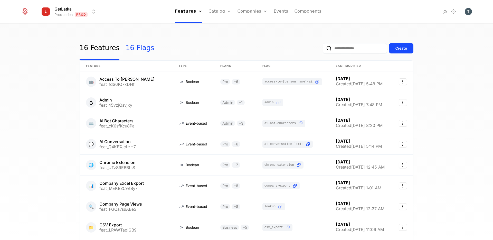
click at [131, 49] on link "16 Flags" at bounding box center [140, 48] width 29 height 24
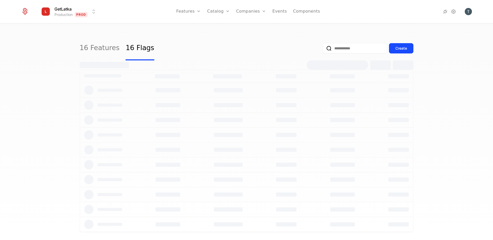
select select "**"
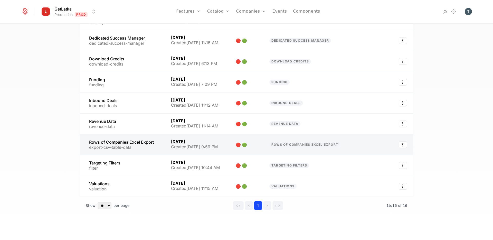
scroll to position [207, 0]
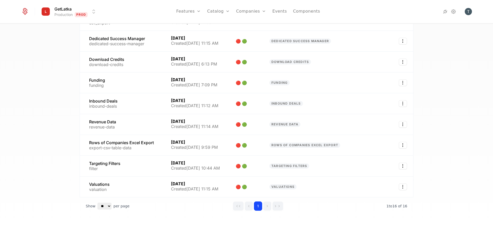
click at [60, 141] on div "16 Features 16 Flags Create Flag Last Modified Variations Feature Recent check …" at bounding box center [246, 133] width 493 height 219
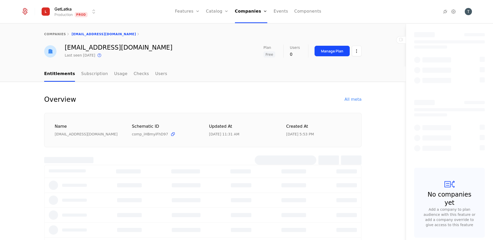
select select "**"
